Goal: Contribute content

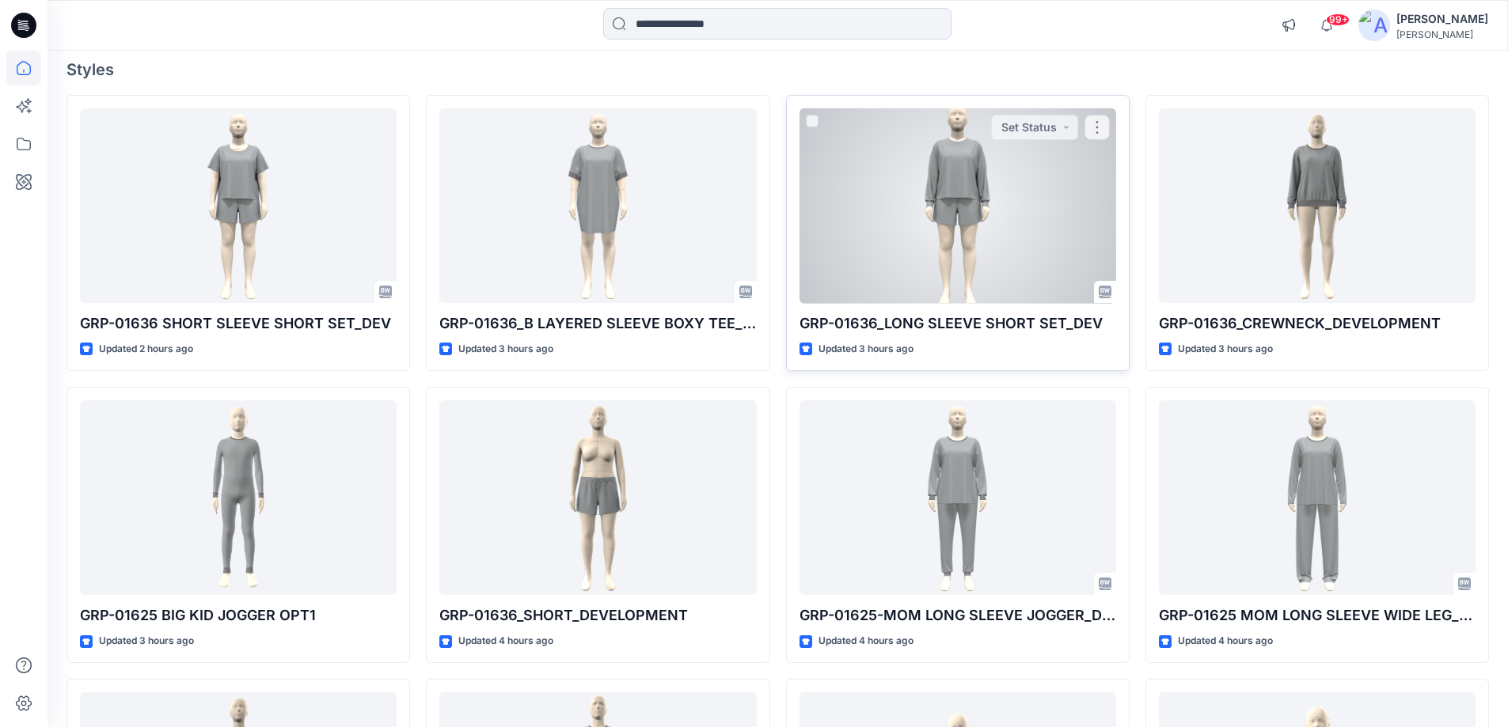
scroll to position [237, 0]
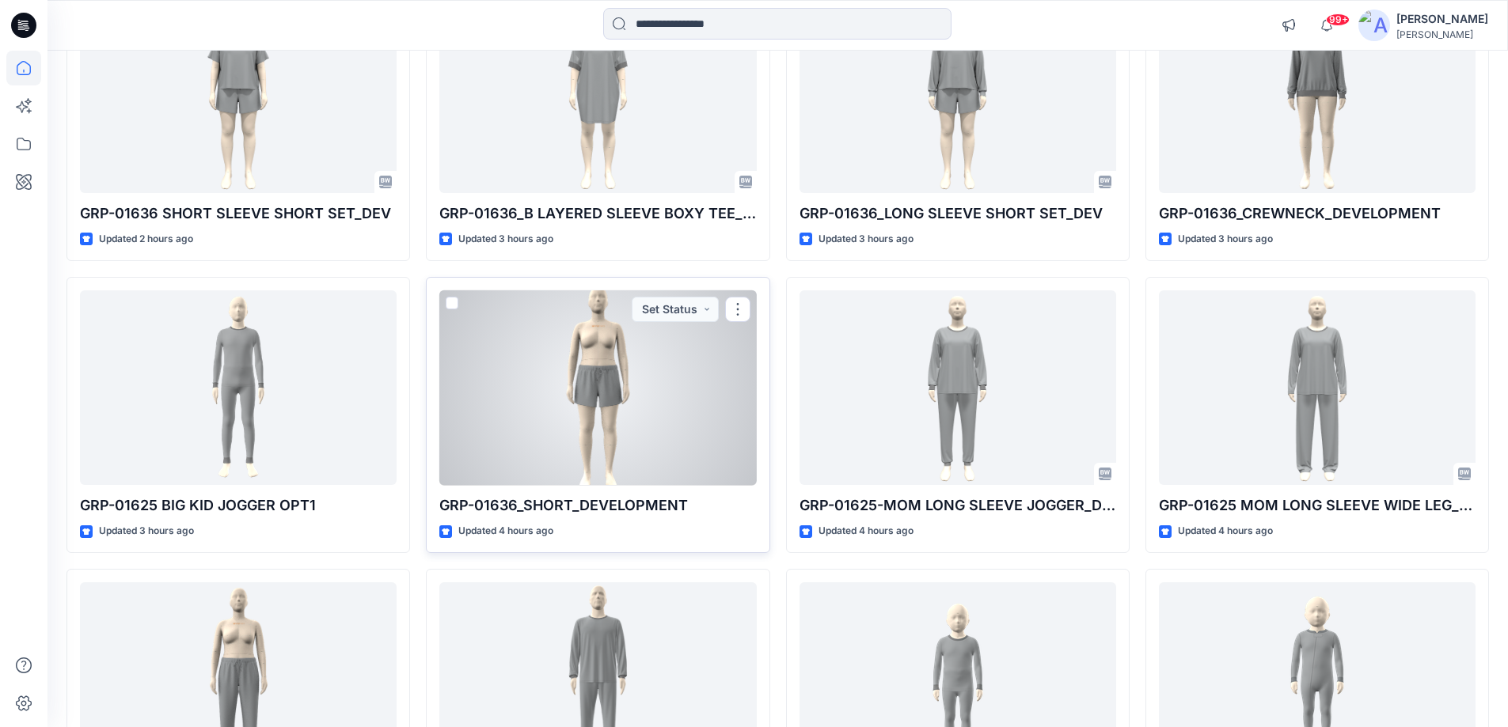
click at [637, 415] on div at bounding box center [597, 387] width 317 height 195
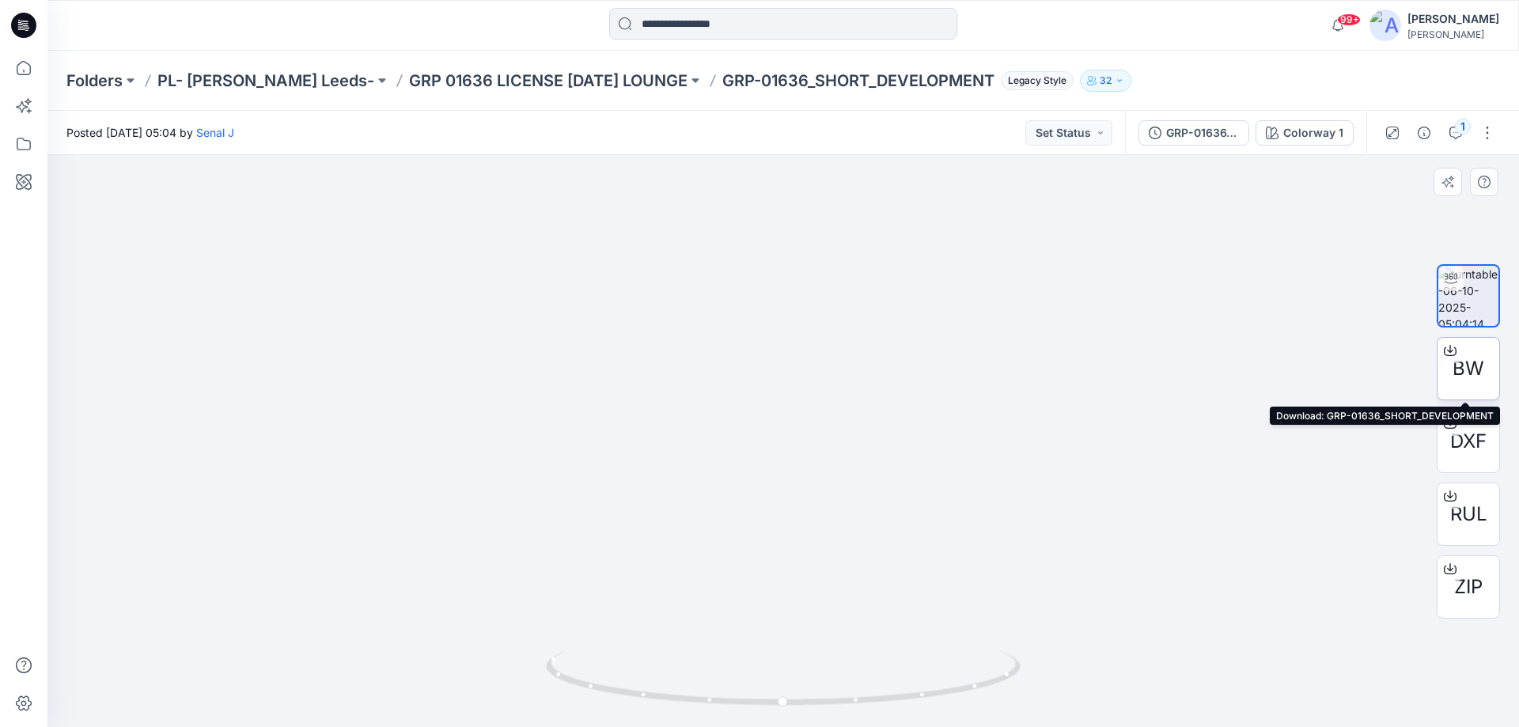
click at [1451, 350] on icon at bounding box center [1450, 350] width 13 height 13
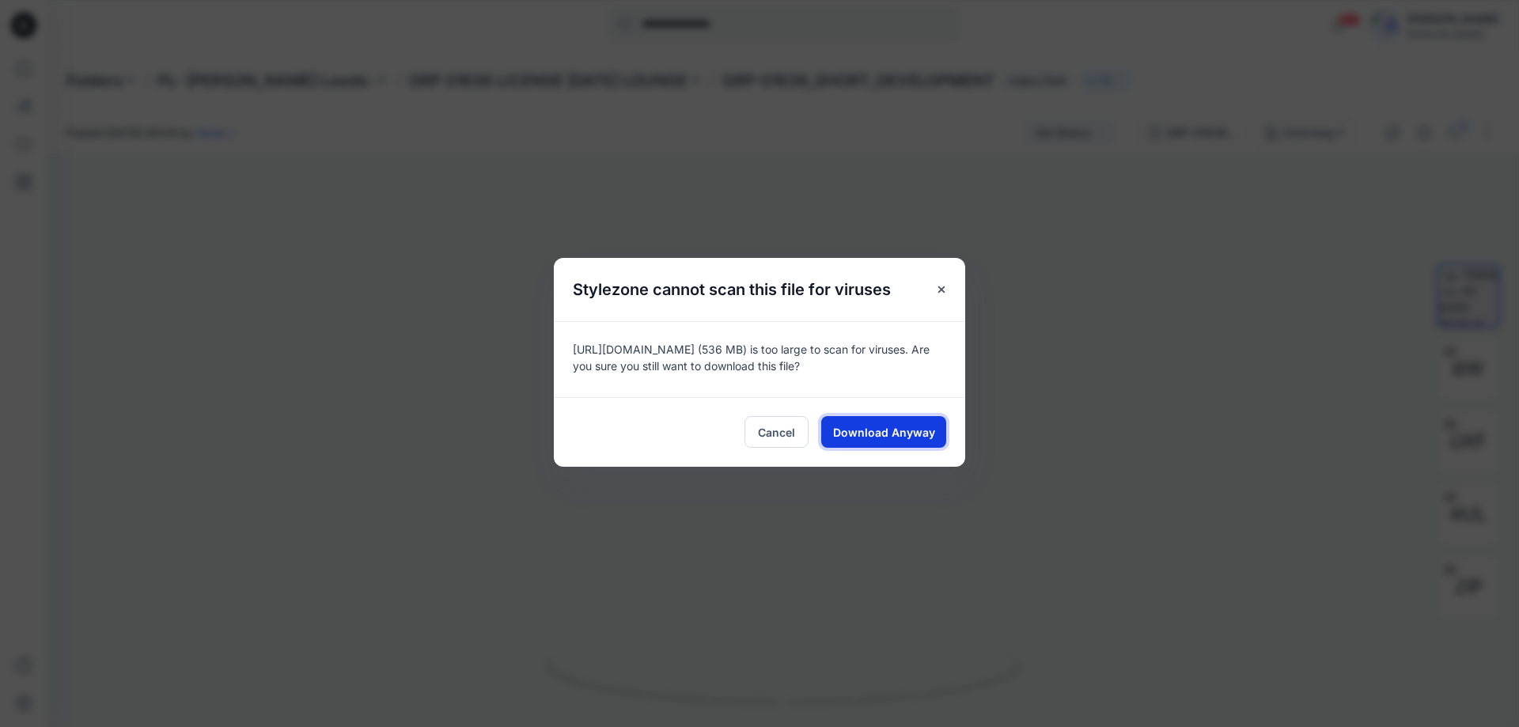
click at [867, 421] on button "Download Anyway" at bounding box center [883, 432] width 125 height 32
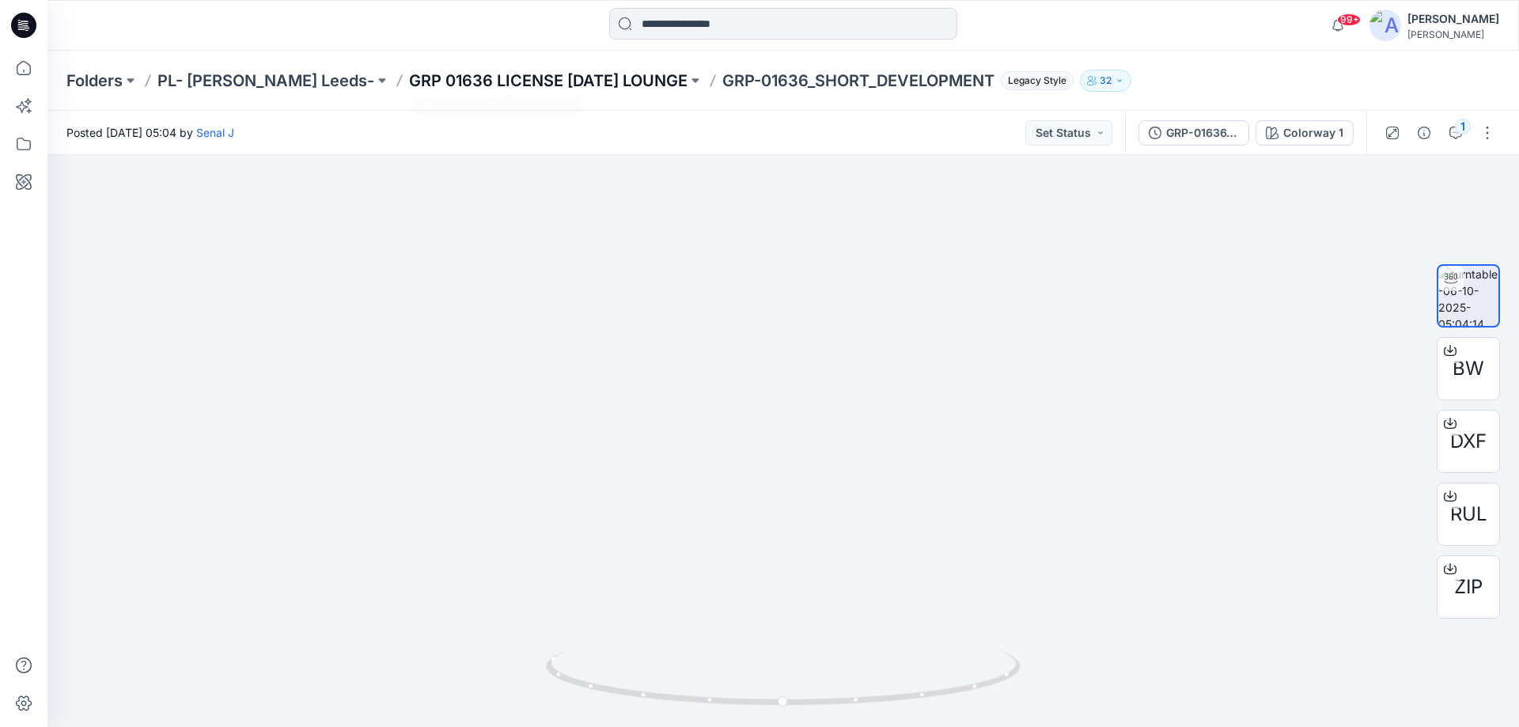
click at [571, 82] on p "GRP 01636 LICENSE [DATE] LOUNGE" at bounding box center [548, 81] width 279 height 22
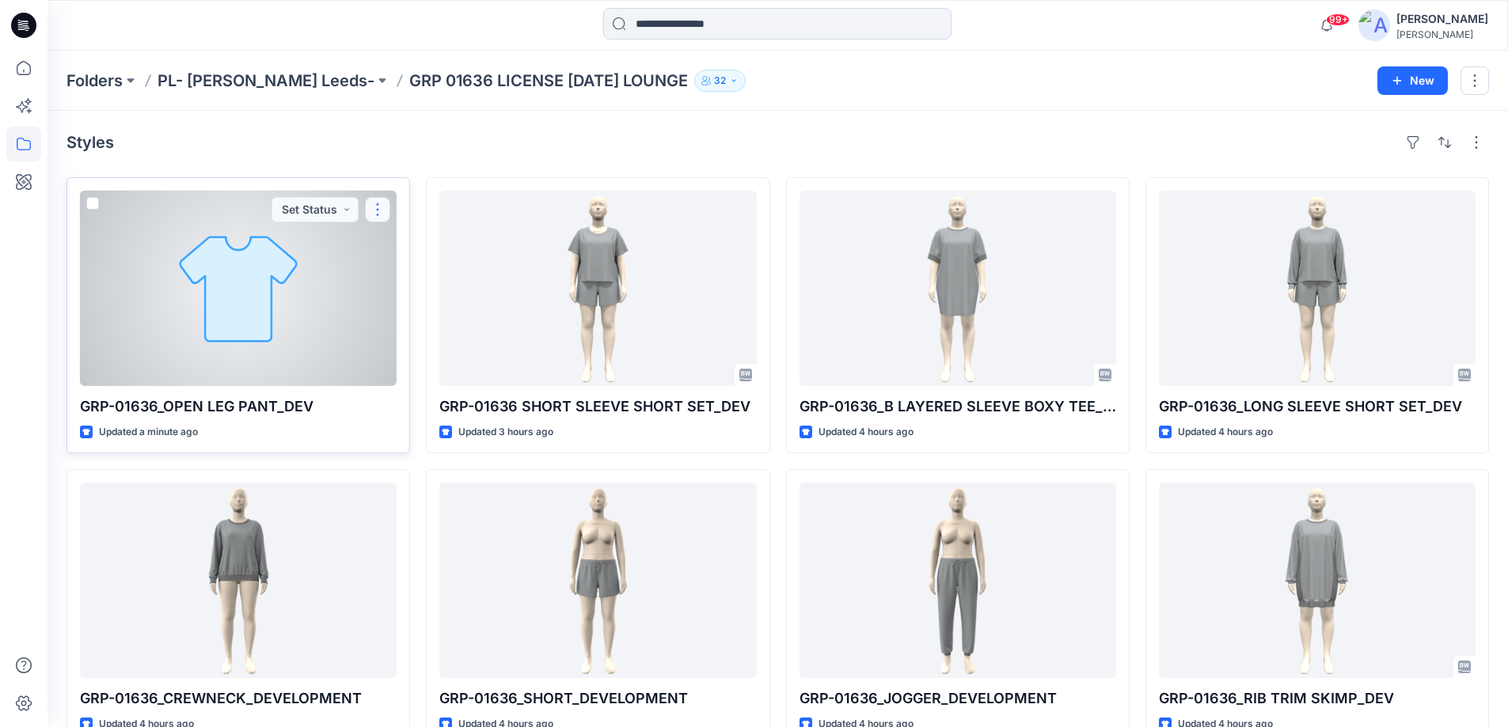
click at [387, 207] on button "button" at bounding box center [377, 209] width 25 height 25
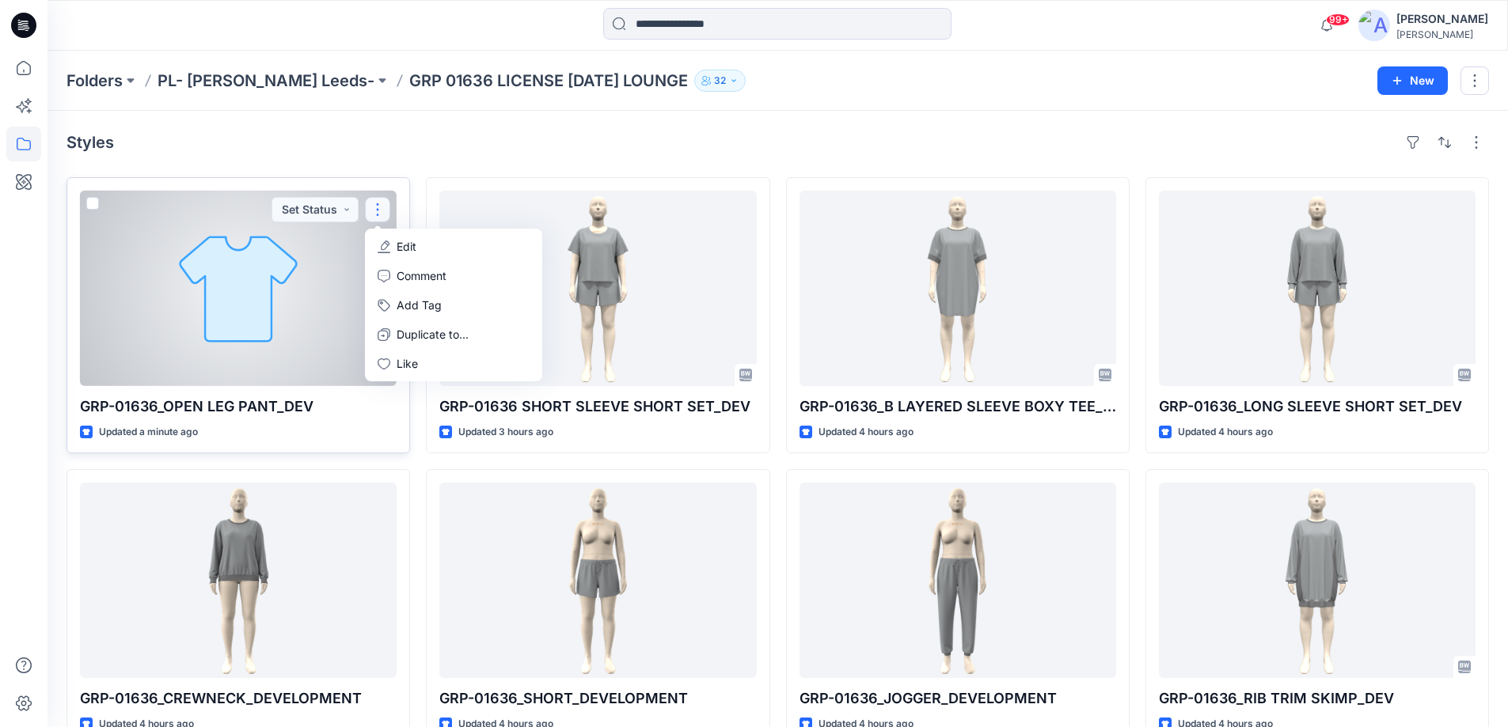
click at [405, 245] on p "Edit" at bounding box center [406, 246] width 20 height 17
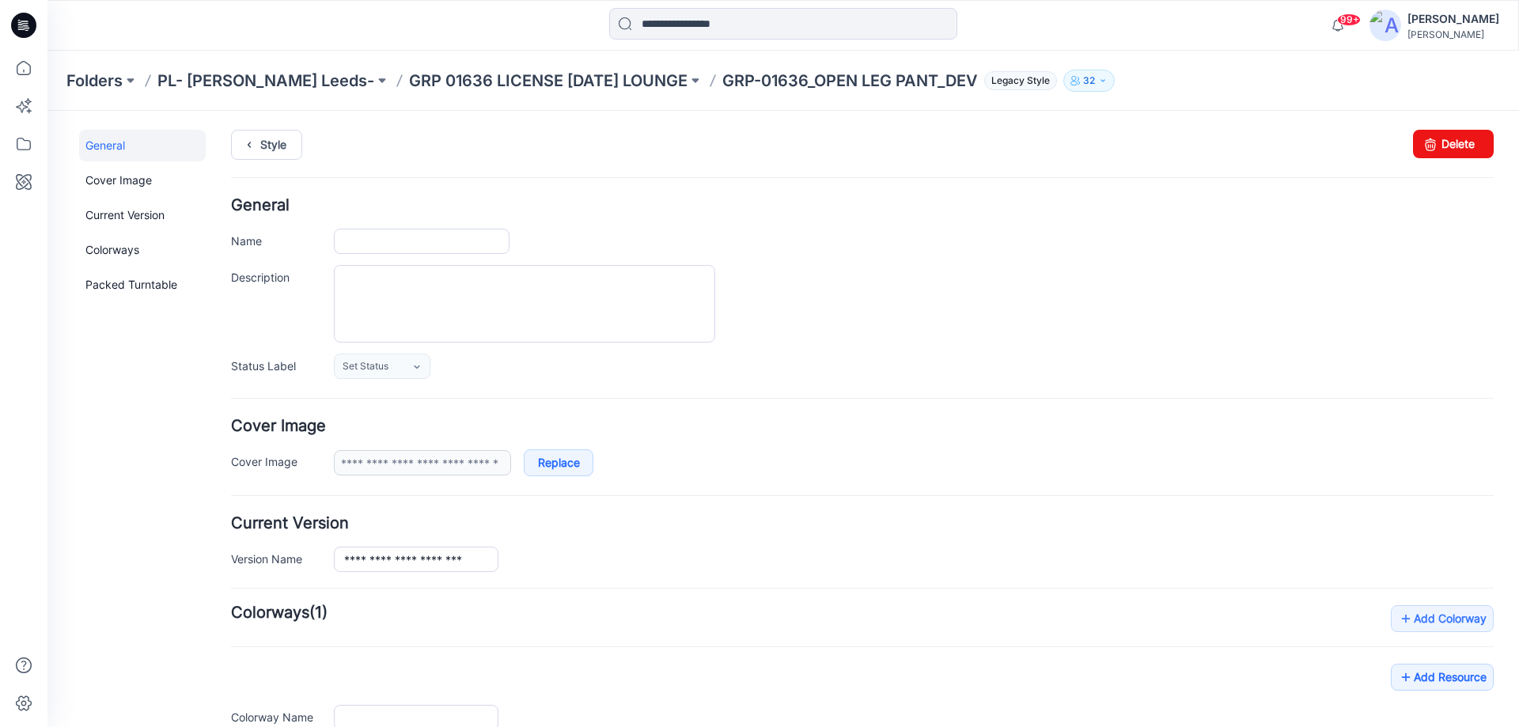
type input "**********"
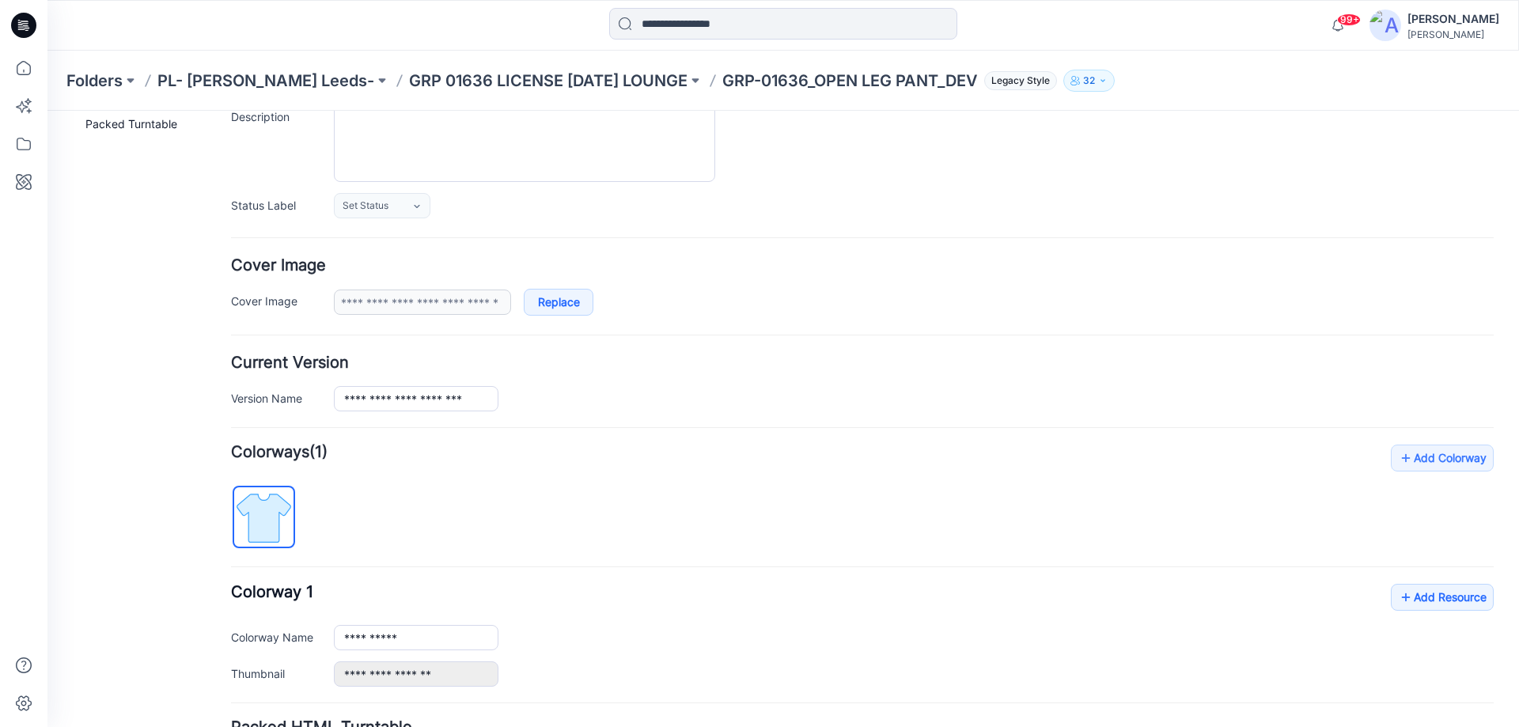
scroll to position [302, 0]
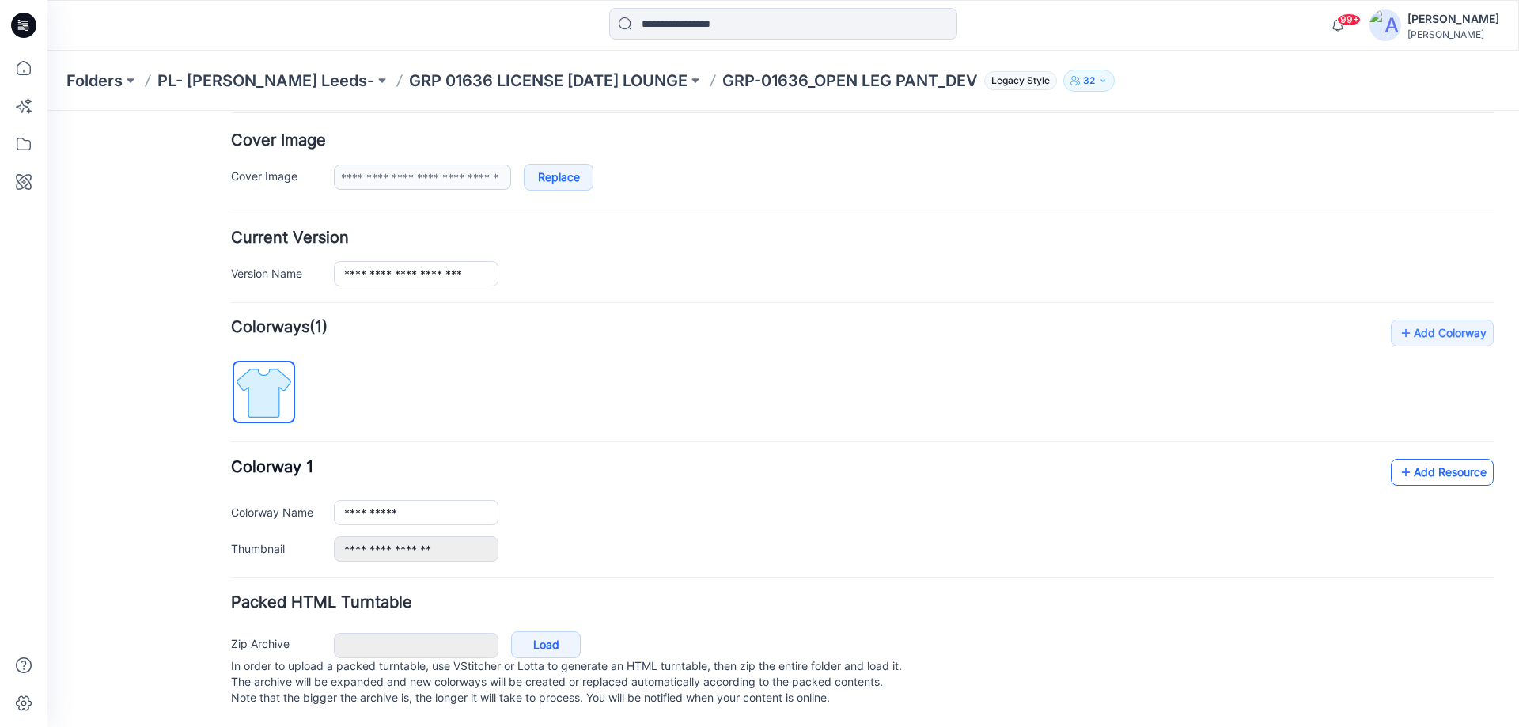
click at [1405, 459] on link "Add Resource" at bounding box center [1442, 472] width 103 height 27
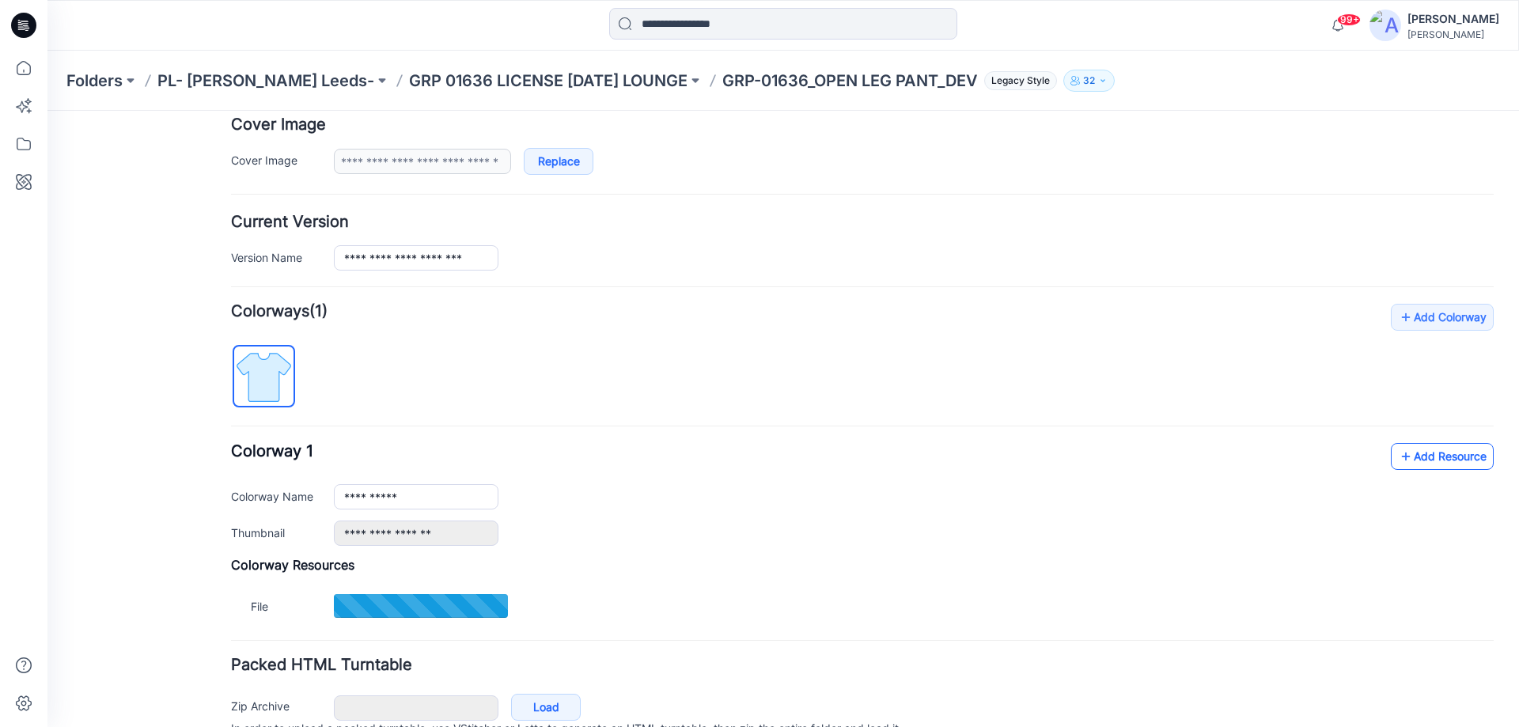
click at [1416, 455] on link "Add Resource" at bounding box center [1442, 456] width 103 height 27
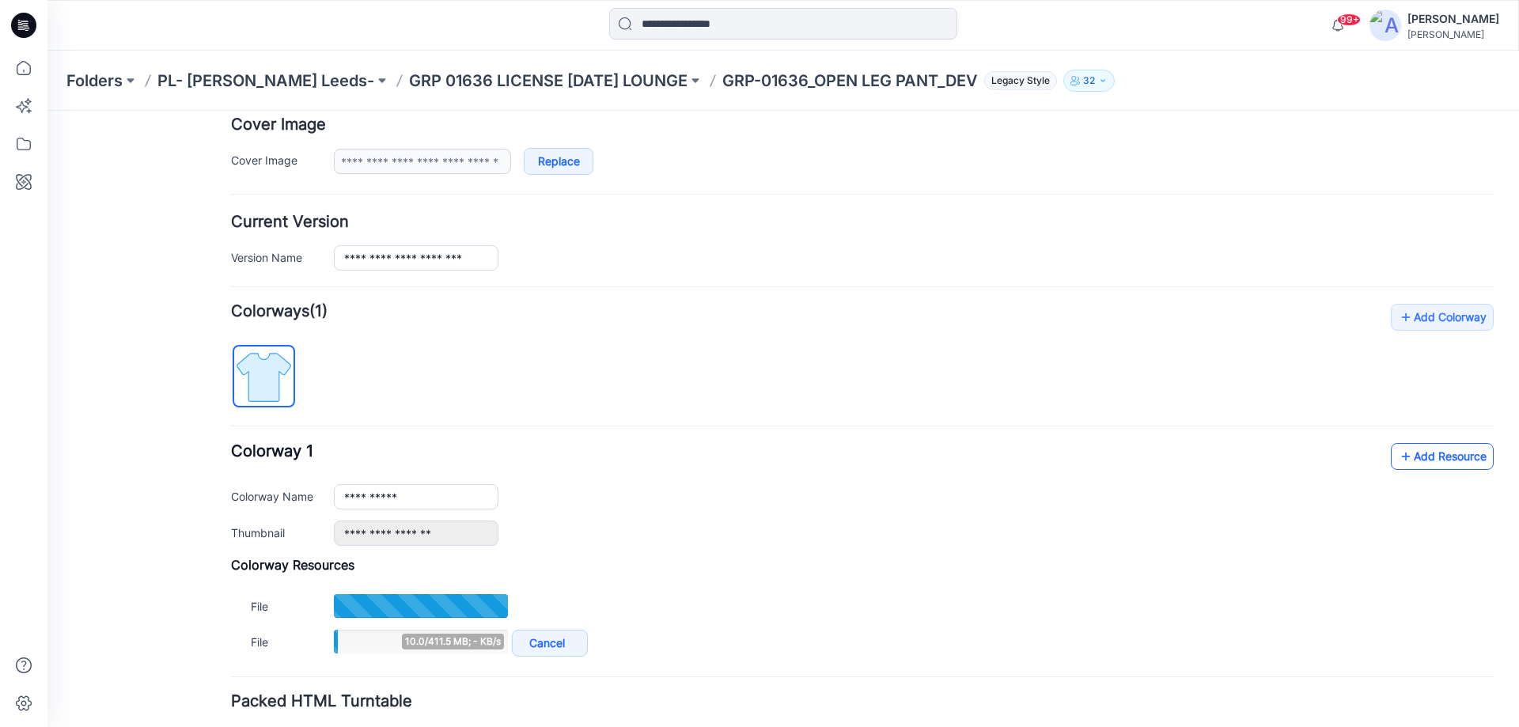
click at [1449, 453] on link "Add Resource" at bounding box center [1442, 456] width 103 height 27
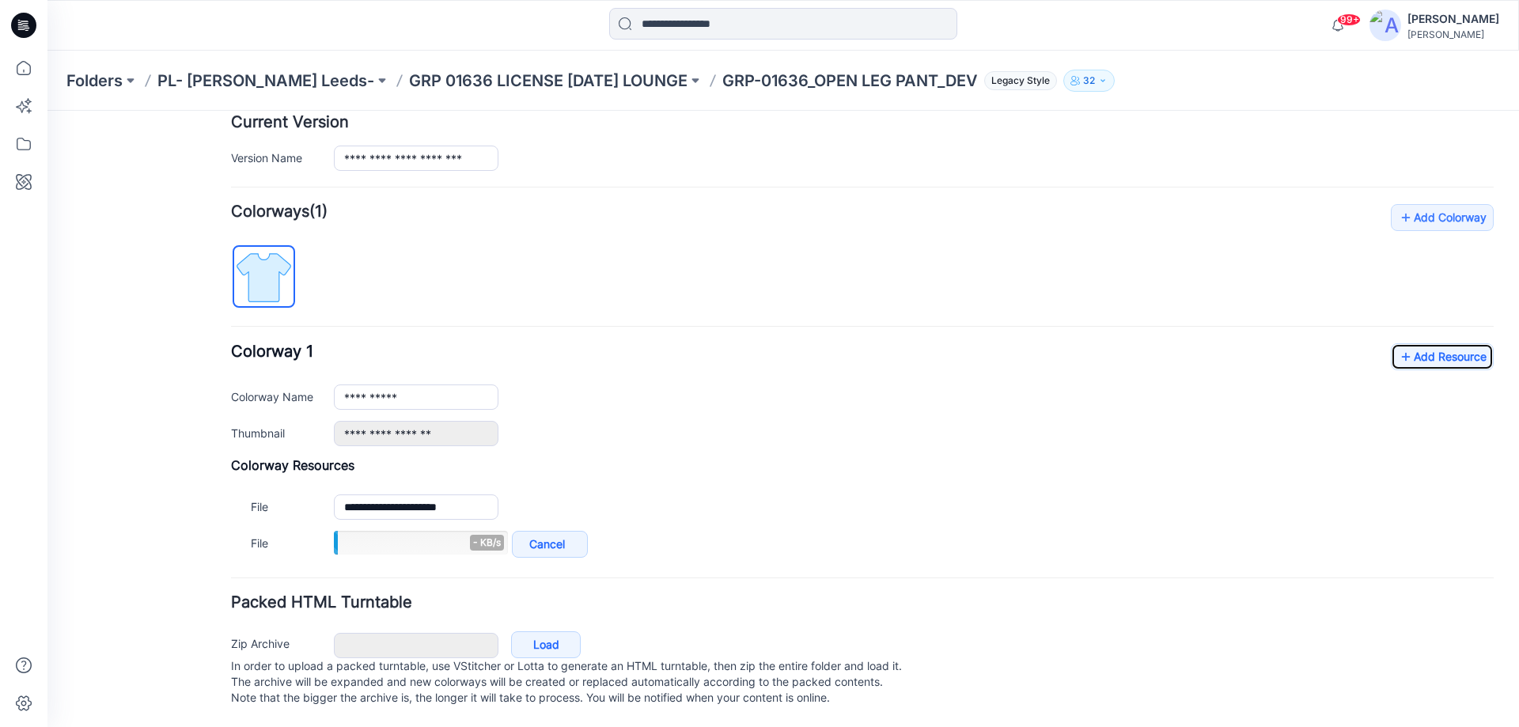
scroll to position [417, 0]
click at [1428, 343] on link "Add Resource" at bounding box center [1442, 356] width 103 height 27
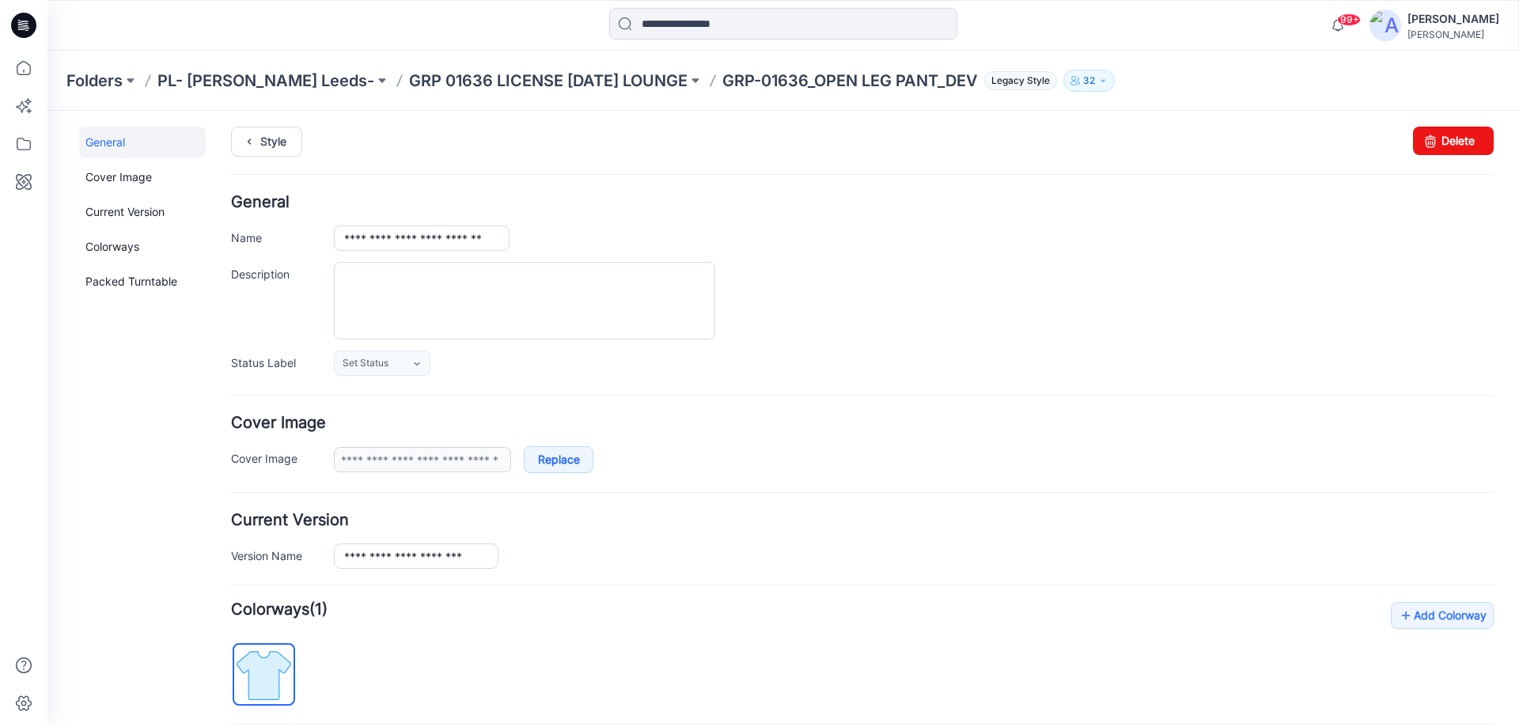
scroll to position [0, 0]
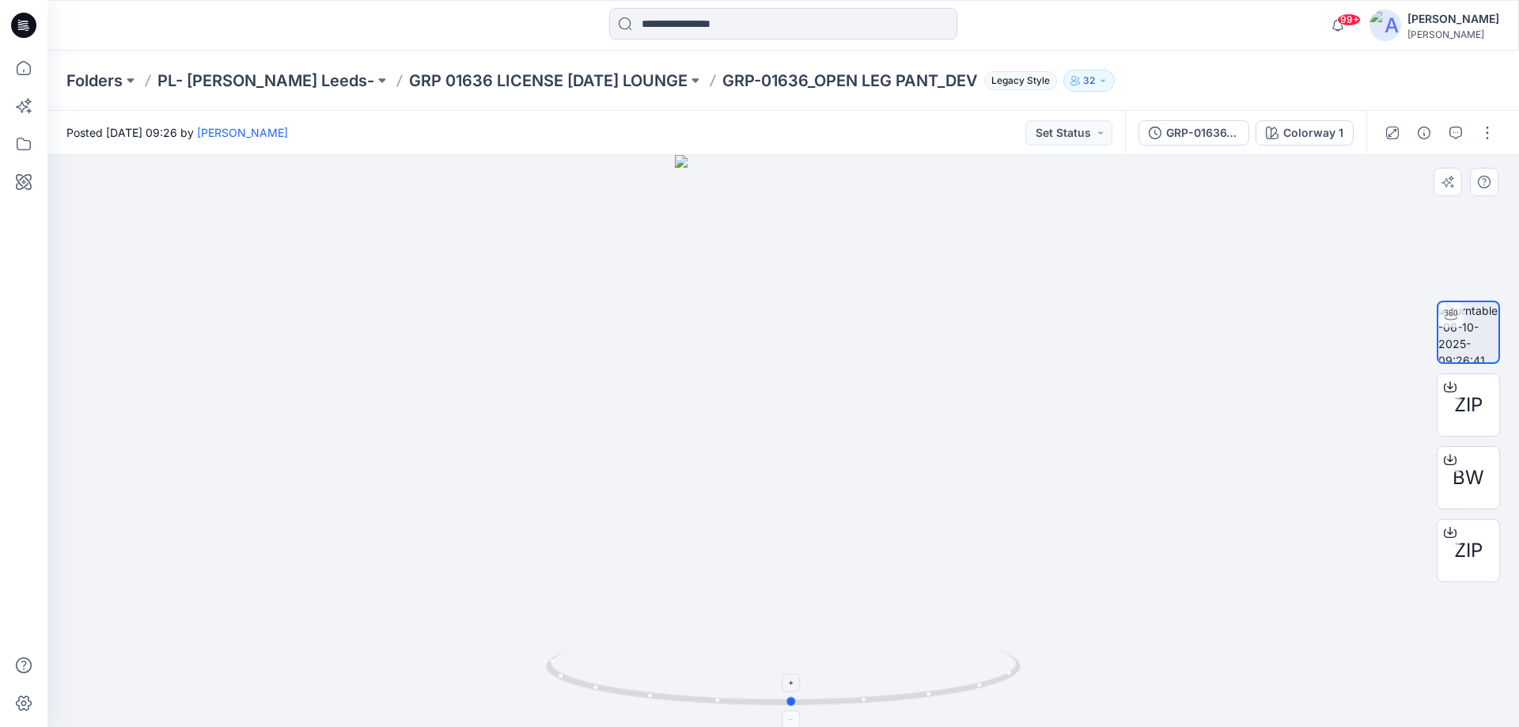
drag, startPoint x: 793, startPoint y: 703, endPoint x: 857, endPoint y: 669, distance: 72.2
click at [857, 669] on icon at bounding box center [785, 679] width 479 height 59
click at [1460, 139] on button "button" at bounding box center [1455, 132] width 25 height 25
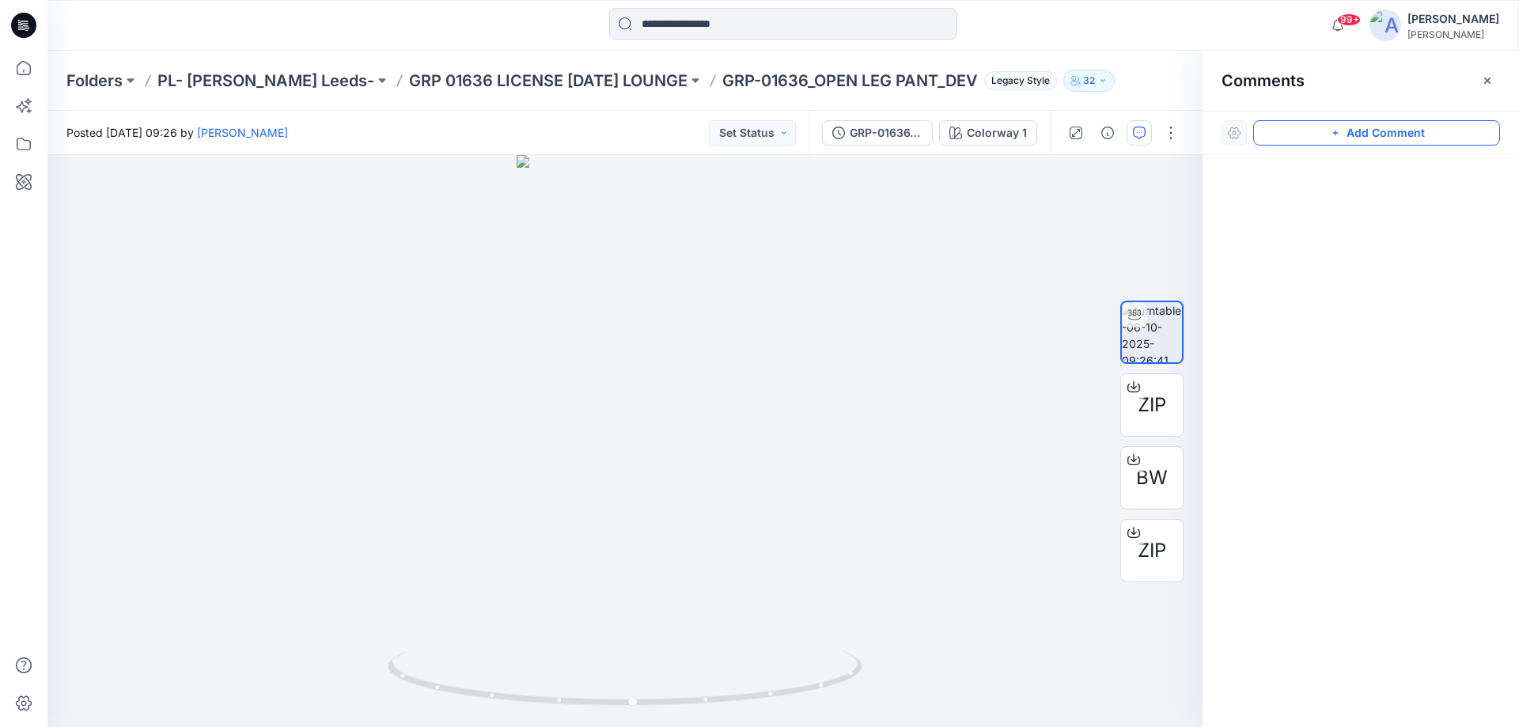
click at [1308, 130] on button "Add Comment" at bounding box center [1376, 132] width 247 height 25
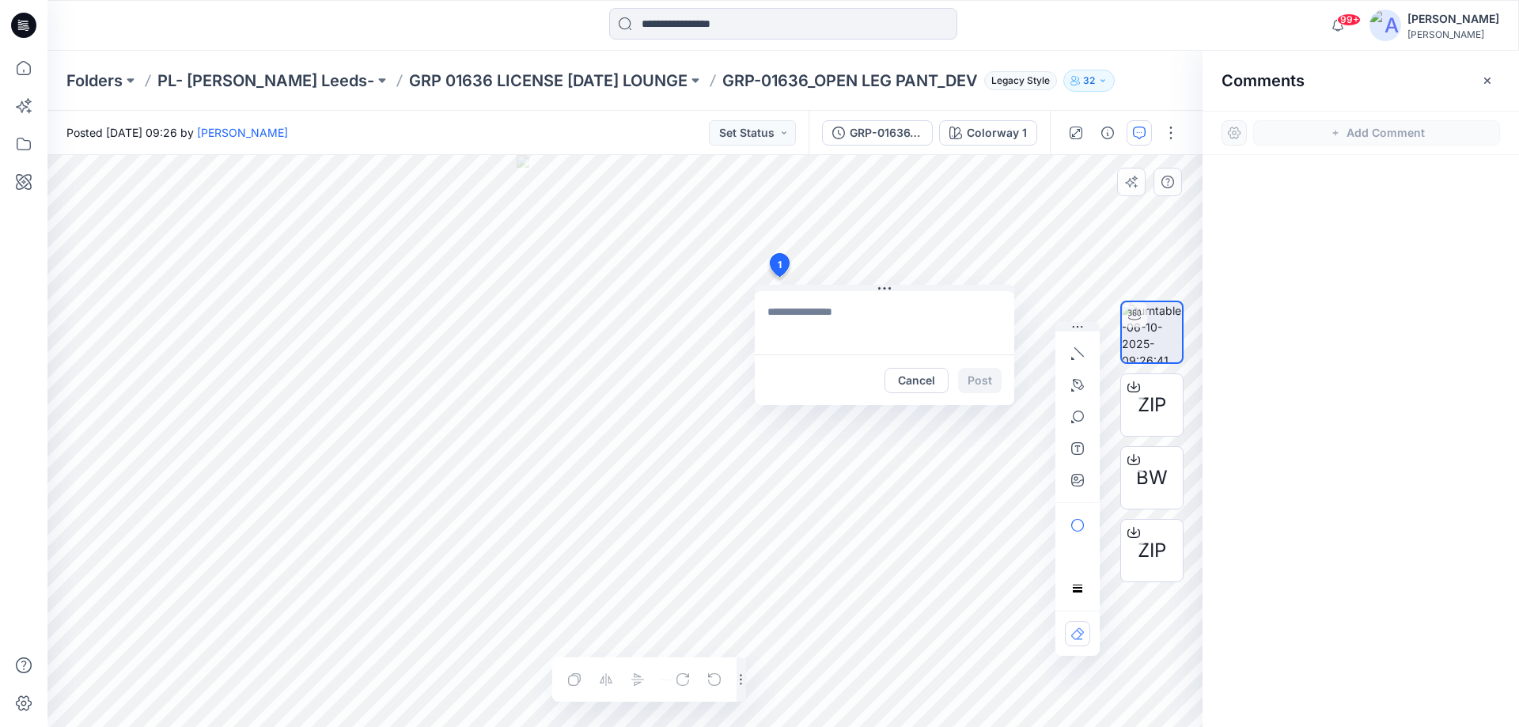
click at [779, 277] on div "1 Cancel Post Layer 1" at bounding box center [624, 441] width 1155 height 572
type textarea "**********"
click at [982, 379] on button "Post" at bounding box center [980, 380] width 44 height 25
